Goal: Task Accomplishment & Management: Manage account settings

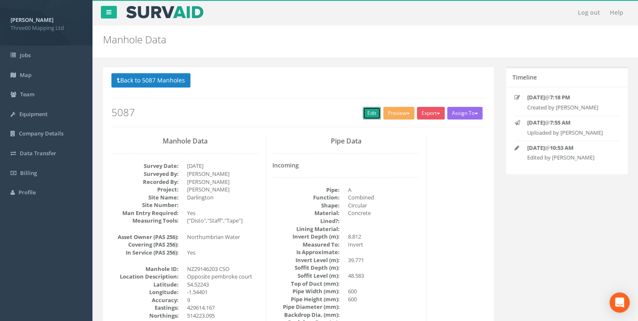
click at [363, 109] on link "Edit" at bounding box center [372, 113] width 18 height 13
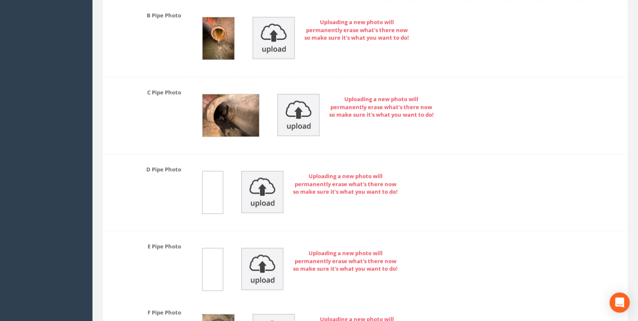
scroll to position [3675, 0]
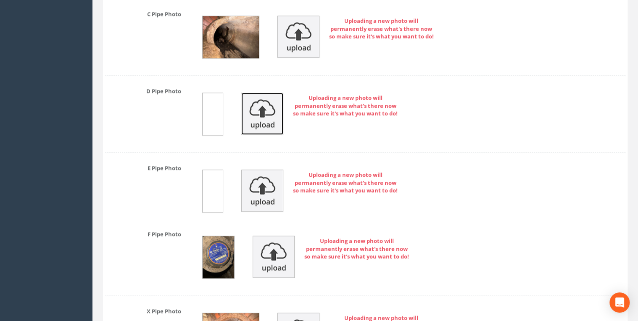
click at [267, 110] on img at bounding box center [262, 113] width 42 height 42
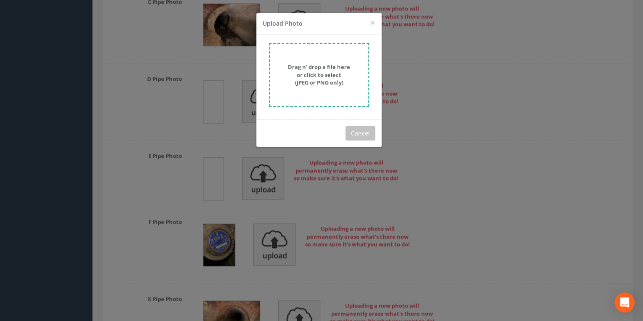
click at [307, 78] on strong "Drag n' drop a file here or click to select (JPEG or PNG only)" at bounding box center [319, 74] width 62 height 23
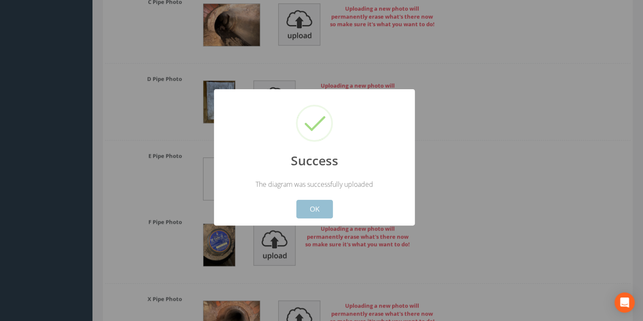
click at [315, 212] on button "OK" at bounding box center [314, 209] width 37 height 18
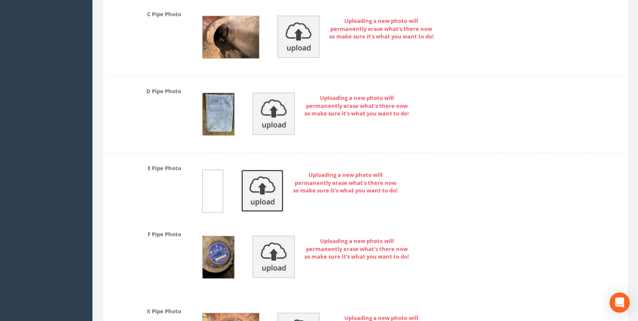
click at [263, 177] on img at bounding box center [262, 190] width 42 height 42
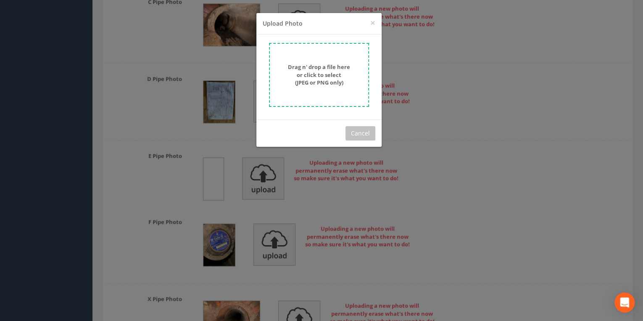
click at [302, 89] on form "Drag n' drop a file here or click to select (JPEG or PNG only)" at bounding box center [319, 75] width 100 height 64
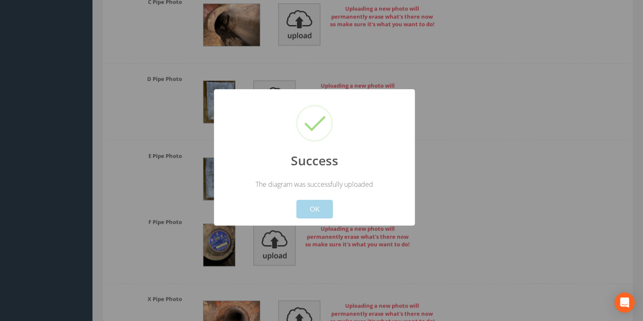
click at [317, 200] on button "OK" at bounding box center [314, 209] width 37 height 18
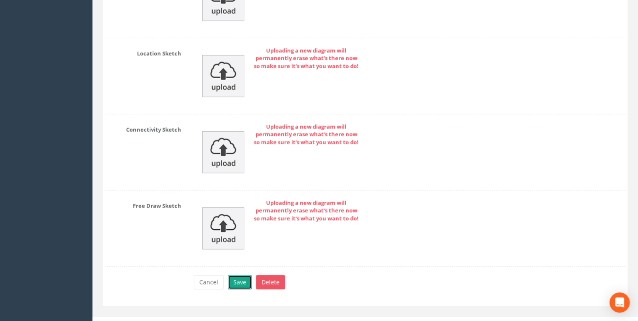
click at [242, 248] on button "Save" at bounding box center [240, 282] width 24 height 14
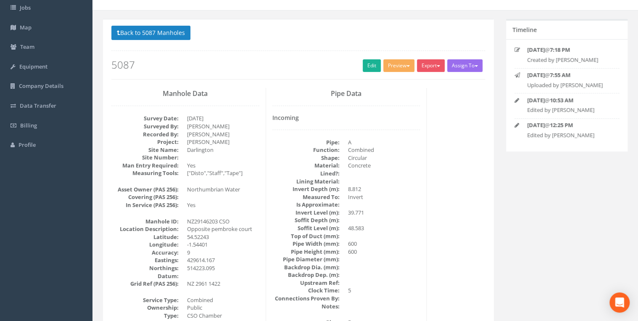
scroll to position [0, 0]
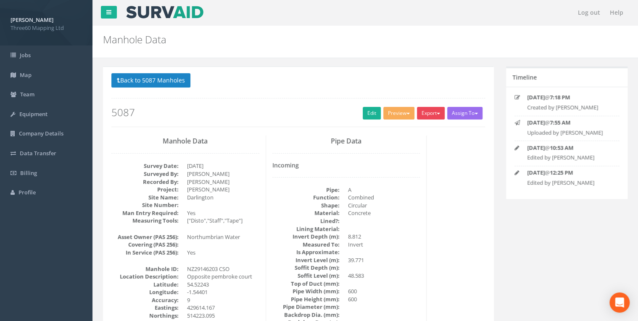
click at [419, 114] on button "Export" at bounding box center [431, 113] width 28 height 13
click at [412, 134] on link "360 Manhole" at bounding box center [413, 130] width 64 height 13
